Goal: Find specific page/section: Find specific page/section

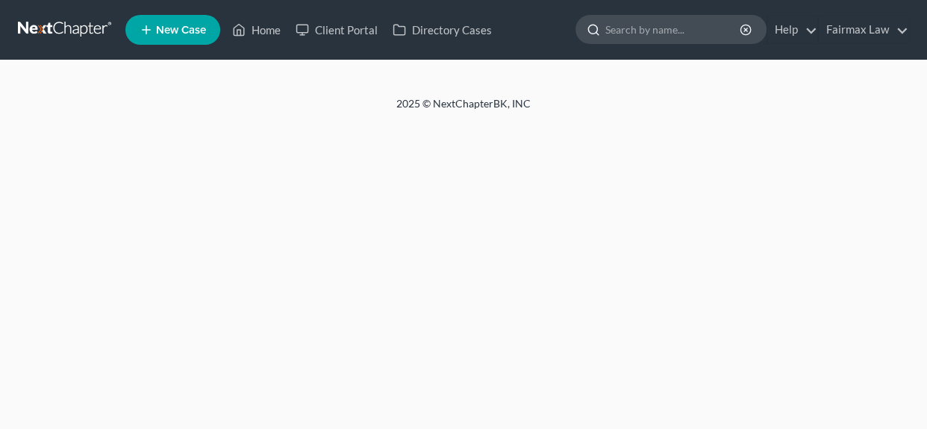
click at [627, 30] on input "search" at bounding box center [674, 30] width 137 height 28
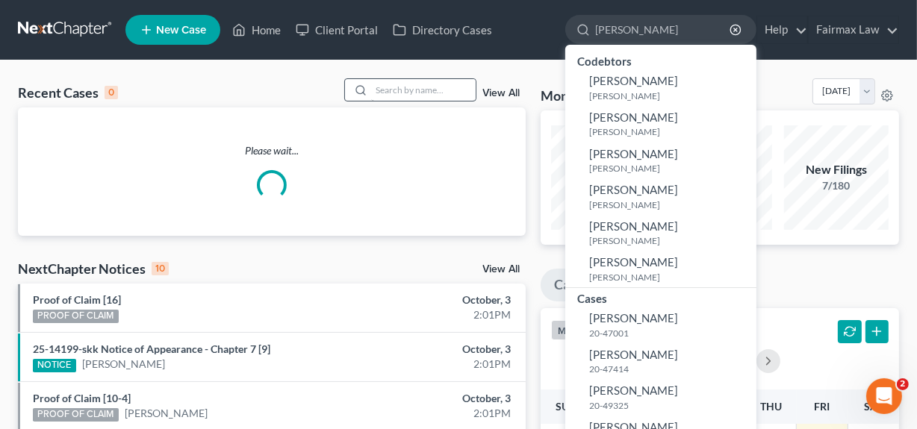
type input "julie"
click at [382, 94] on input "search" at bounding box center [423, 90] width 105 height 22
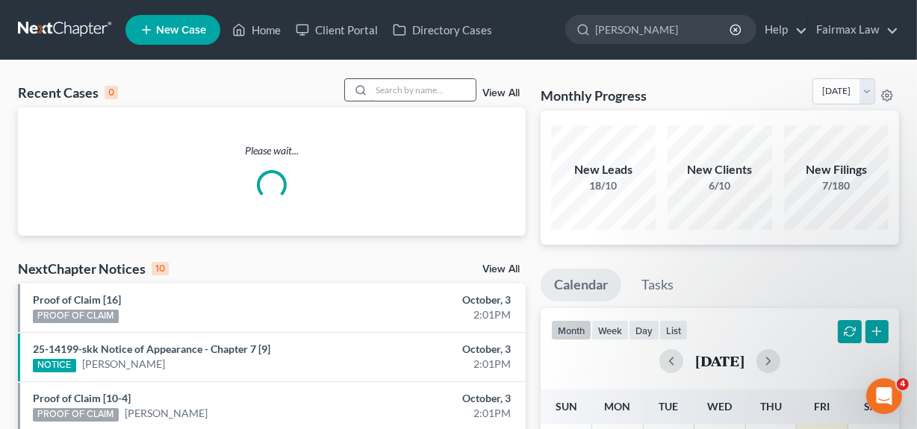
click at [383, 90] on input "search" at bounding box center [423, 90] width 105 height 22
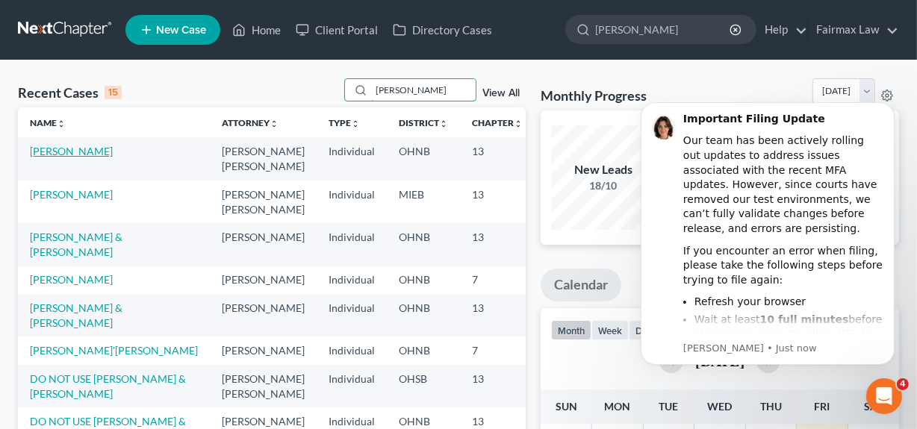
type input "julie"
click at [46, 152] on link "Le Jeune, Julie" at bounding box center [71, 151] width 83 height 13
